Goal: Transaction & Acquisition: Purchase product/service

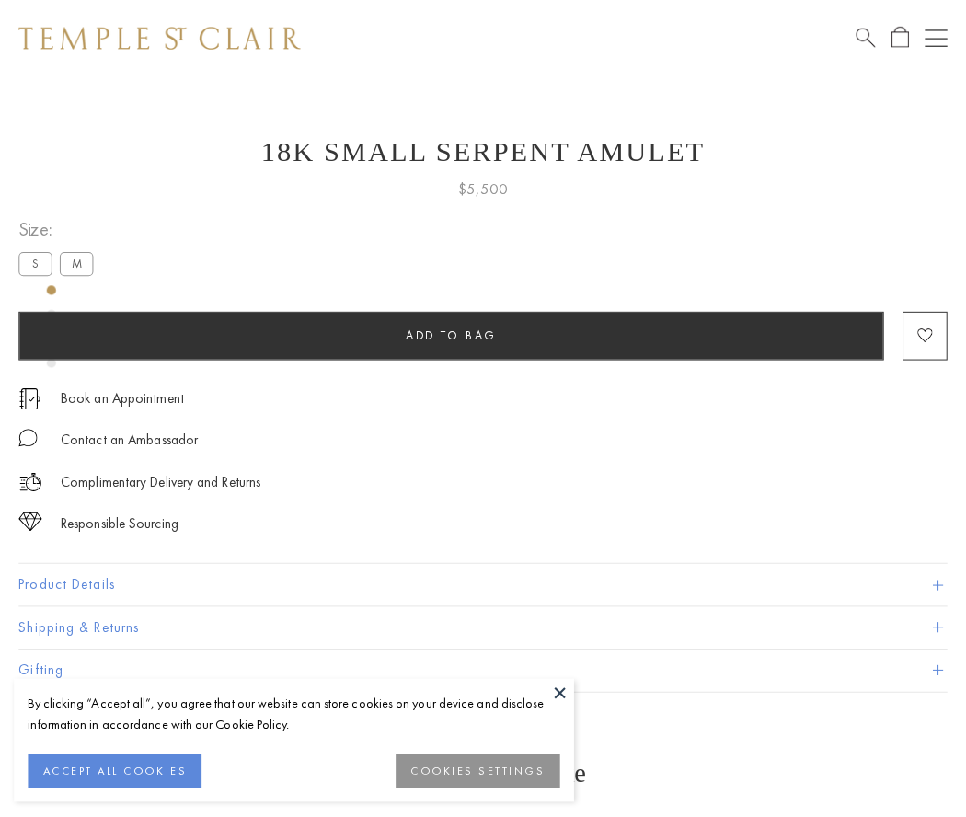
scroll to position [7, 0]
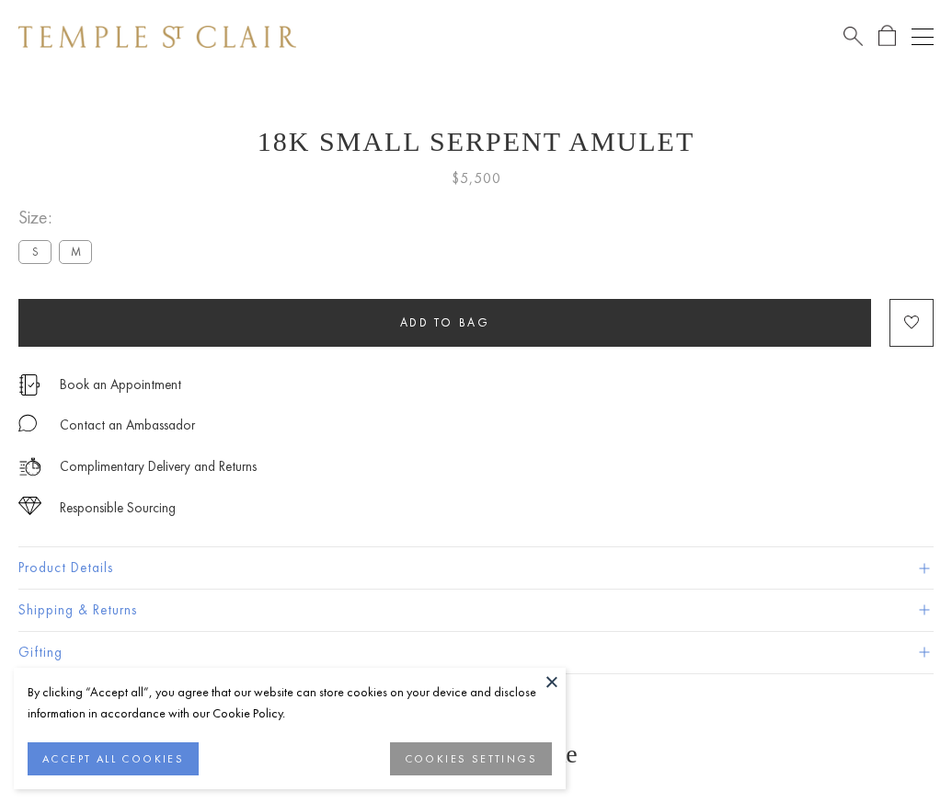
click at [444, 322] on span "Add to bag" at bounding box center [445, 323] width 90 height 16
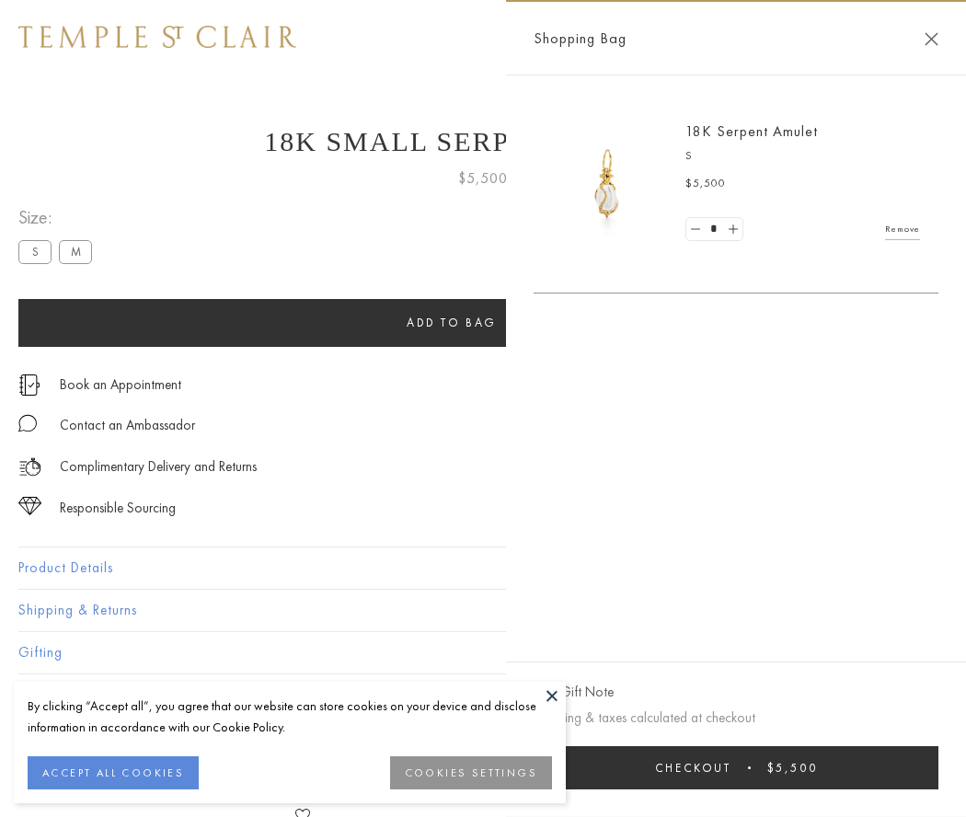
click at [748, 767] on button "Checkout $5,500" at bounding box center [736, 767] width 405 height 43
